Goal: Transaction & Acquisition: Book appointment/travel/reservation

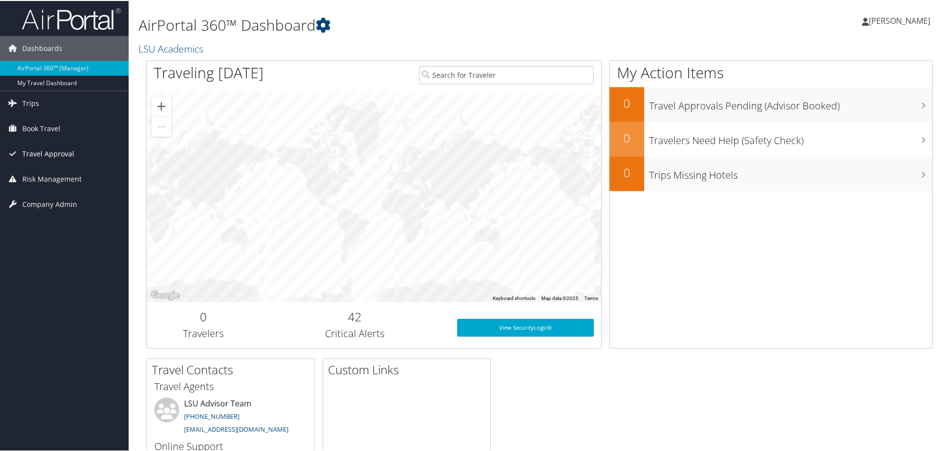
click at [44, 160] on span "Travel Approval" at bounding box center [48, 153] width 52 height 25
click at [23, 134] on span "Book Travel" at bounding box center [41, 127] width 38 height 25
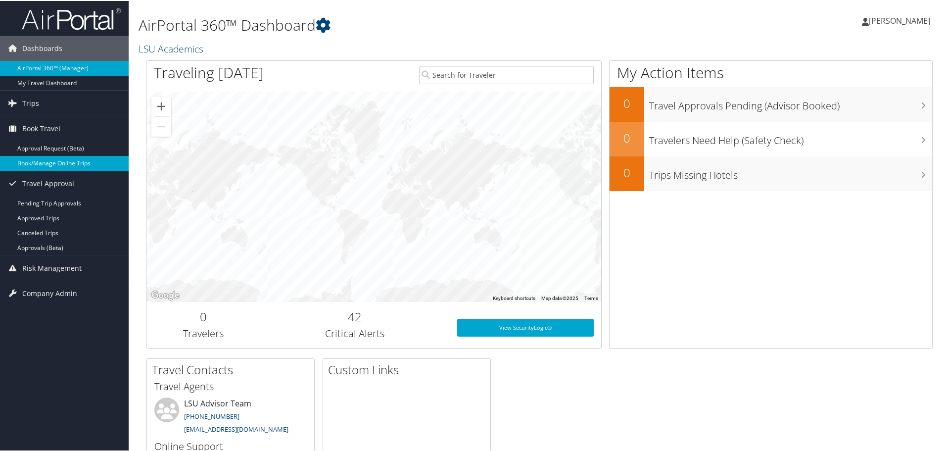
click at [65, 162] on link "Book/Manage Online Trips" at bounding box center [64, 162] width 129 height 15
